Goal: Communication & Community: Ask a question

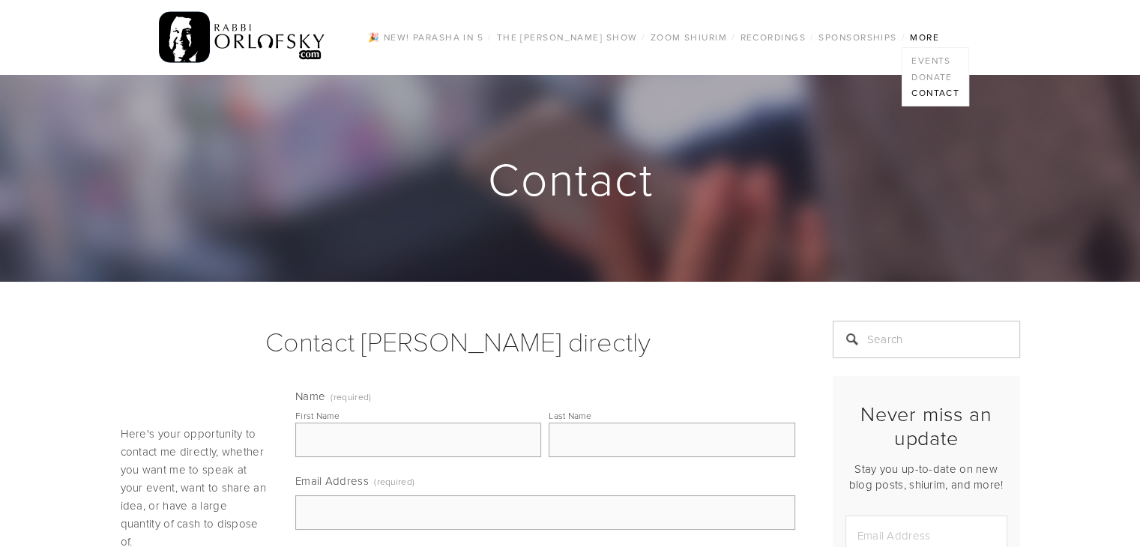
click at [927, 97] on link "Contact" at bounding box center [935, 93] width 66 height 16
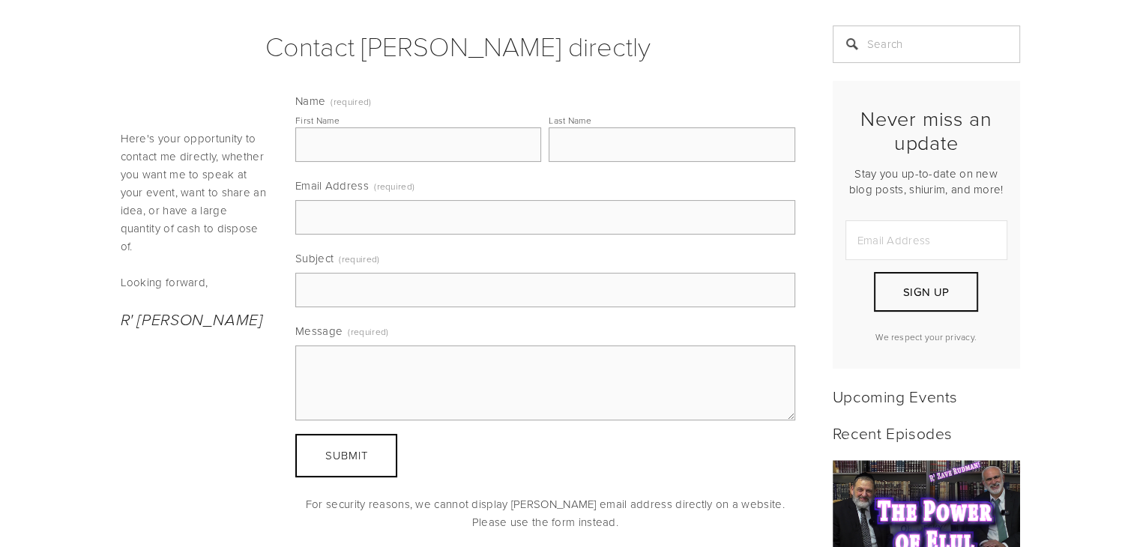
scroll to position [296, 0]
click at [368, 147] on input "First Name" at bounding box center [418, 144] width 246 height 34
click at [154, 236] on p "Here's your opportunity to contact me directly, whether you want me to speak at…" at bounding box center [196, 192] width 150 height 126
